Goal: Find specific page/section: Find specific page/section

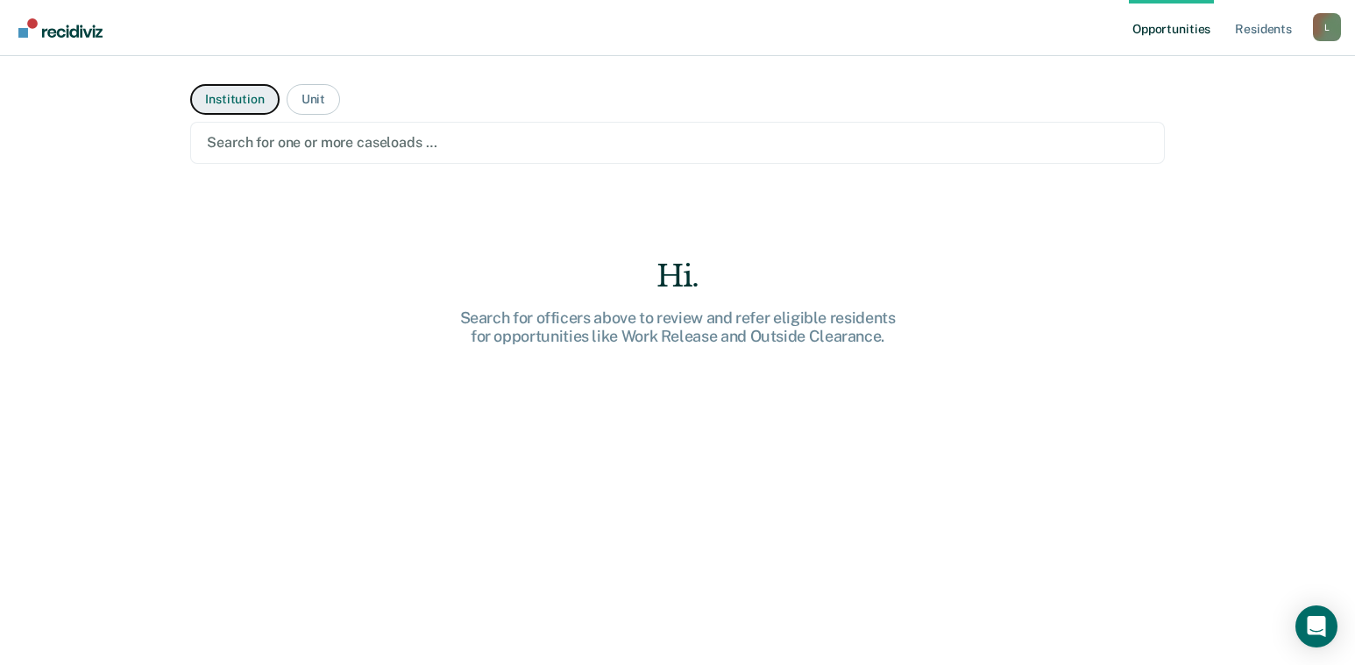
click at [252, 100] on button "Institution" at bounding box center [234, 99] width 88 height 31
click at [234, 103] on button "Institution" at bounding box center [234, 99] width 88 height 31
click at [234, 101] on button "Institution" at bounding box center [234, 99] width 88 height 31
click at [300, 147] on div at bounding box center [677, 142] width 941 height 20
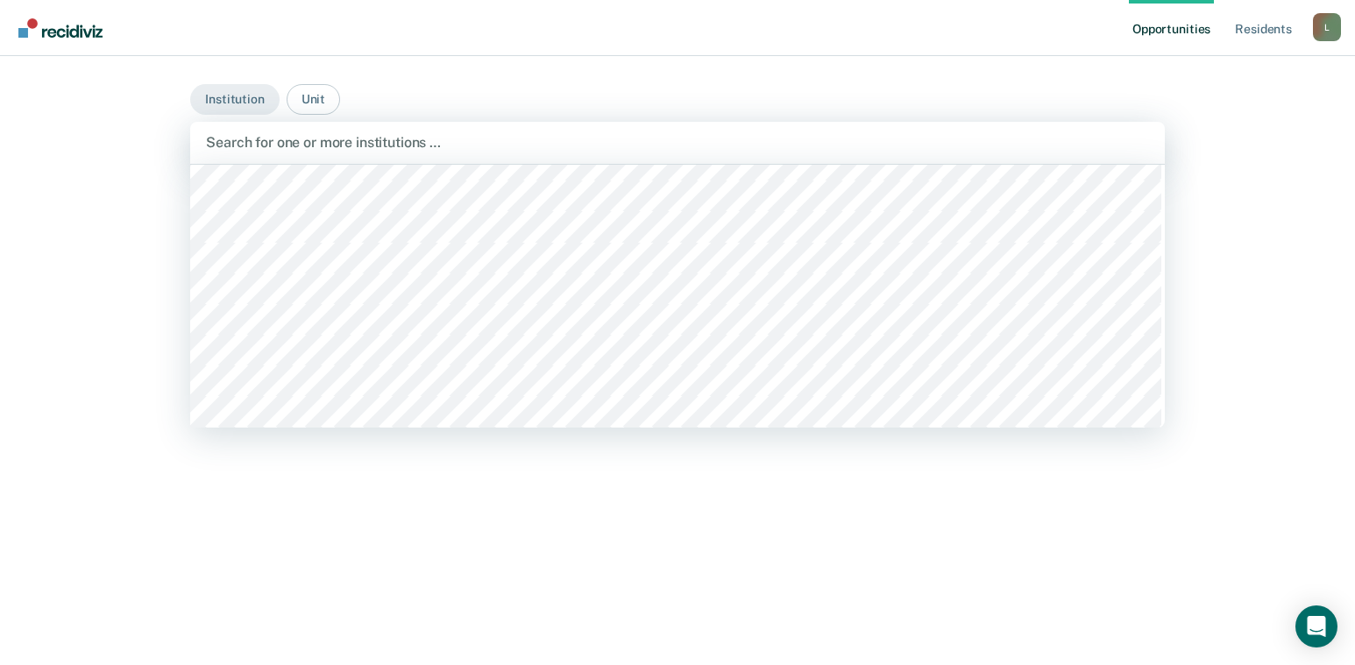
scroll to position [263, 0]
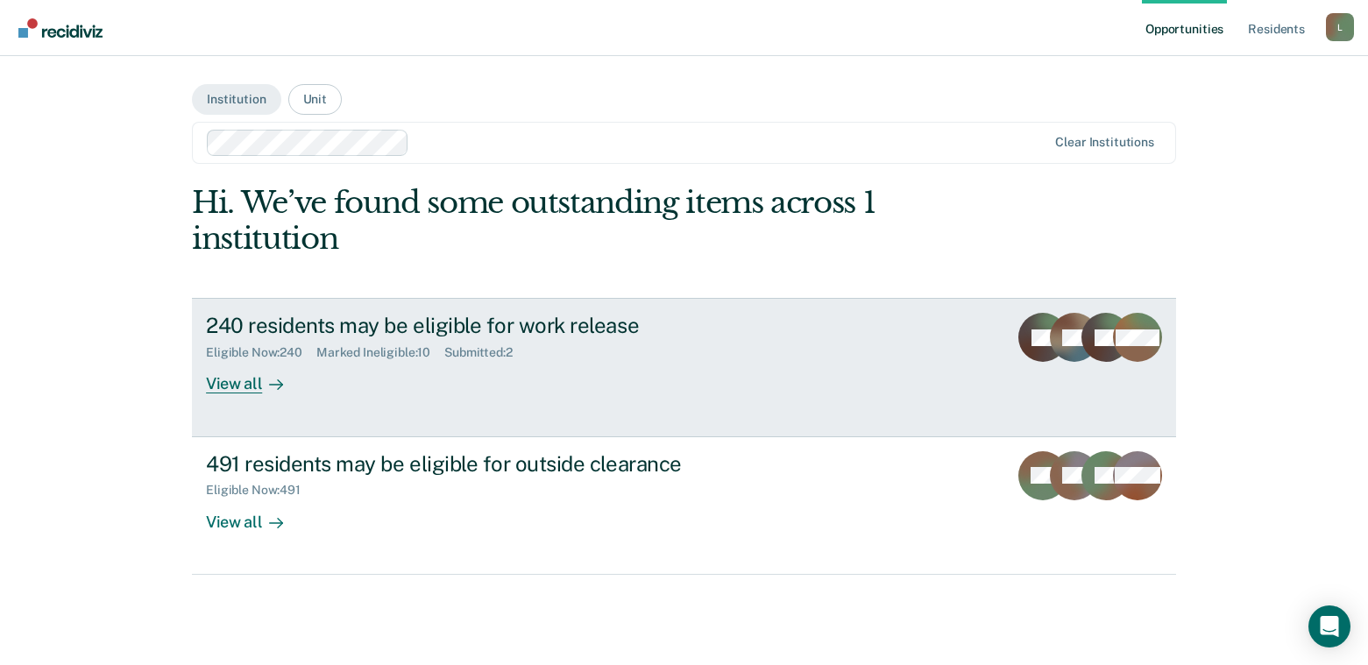
click at [251, 384] on div "View all" at bounding box center [255, 377] width 98 height 34
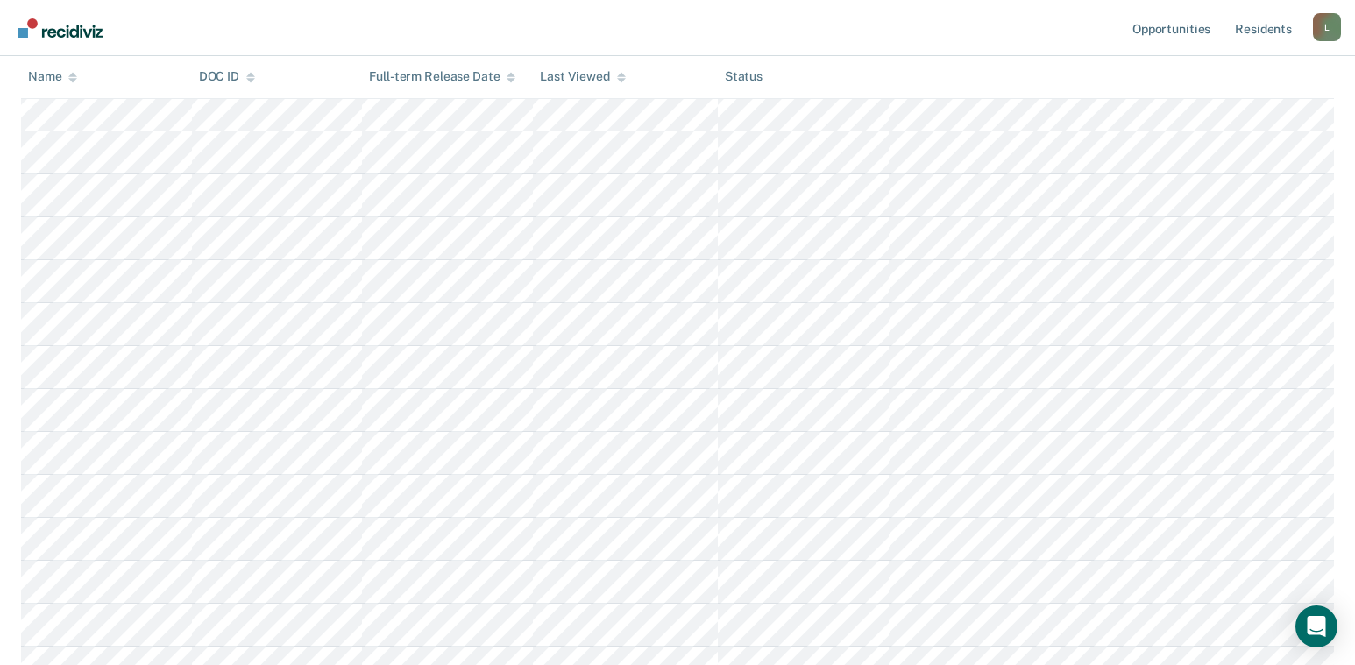
scroll to position [964, 0]
